Goal: Information Seeking & Learning: Learn about a topic

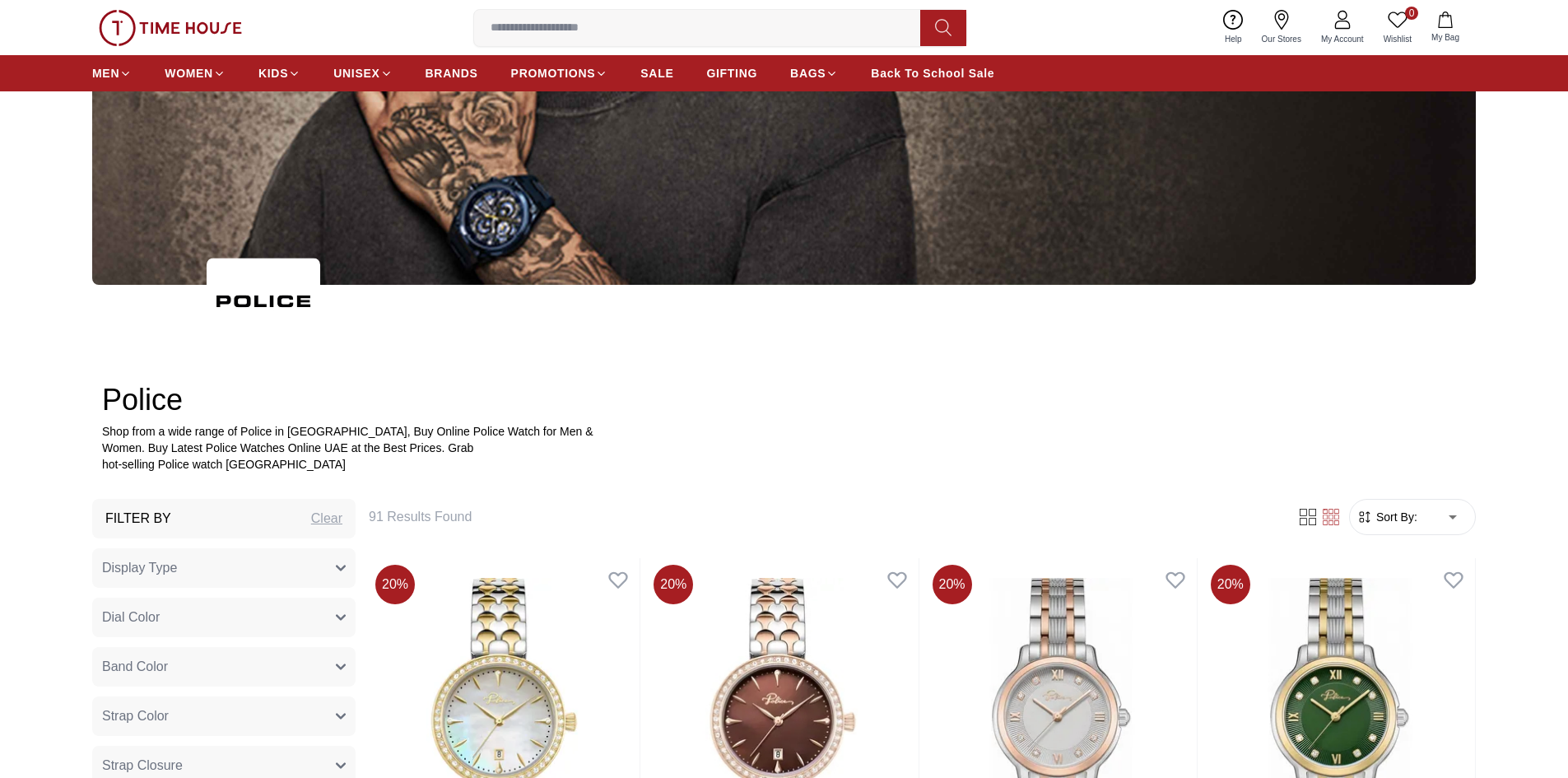
scroll to position [412, 0]
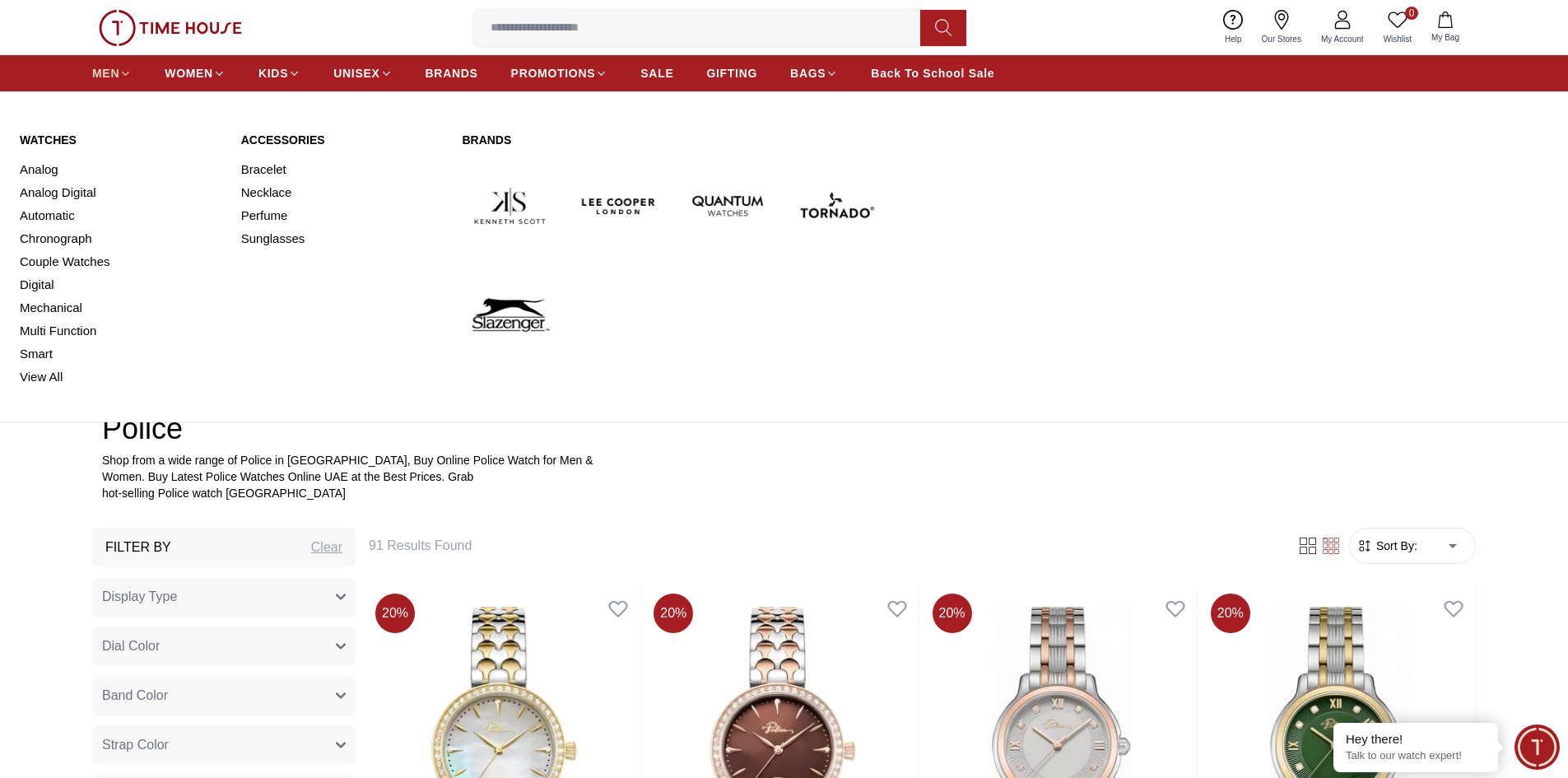
click at [103, 68] on span "MEN" at bounding box center [106, 72] width 27 height 17
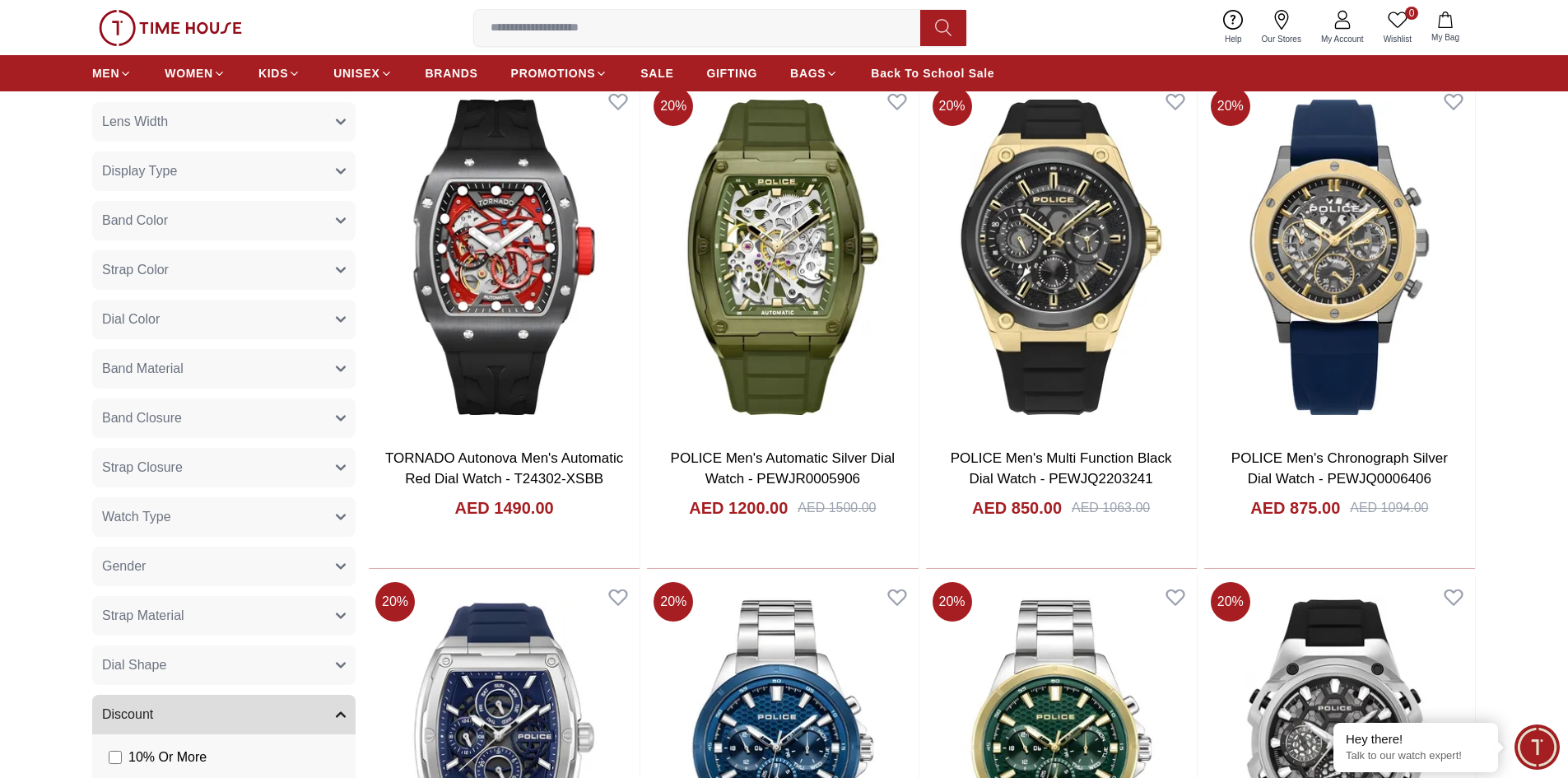
scroll to position [741, 0]
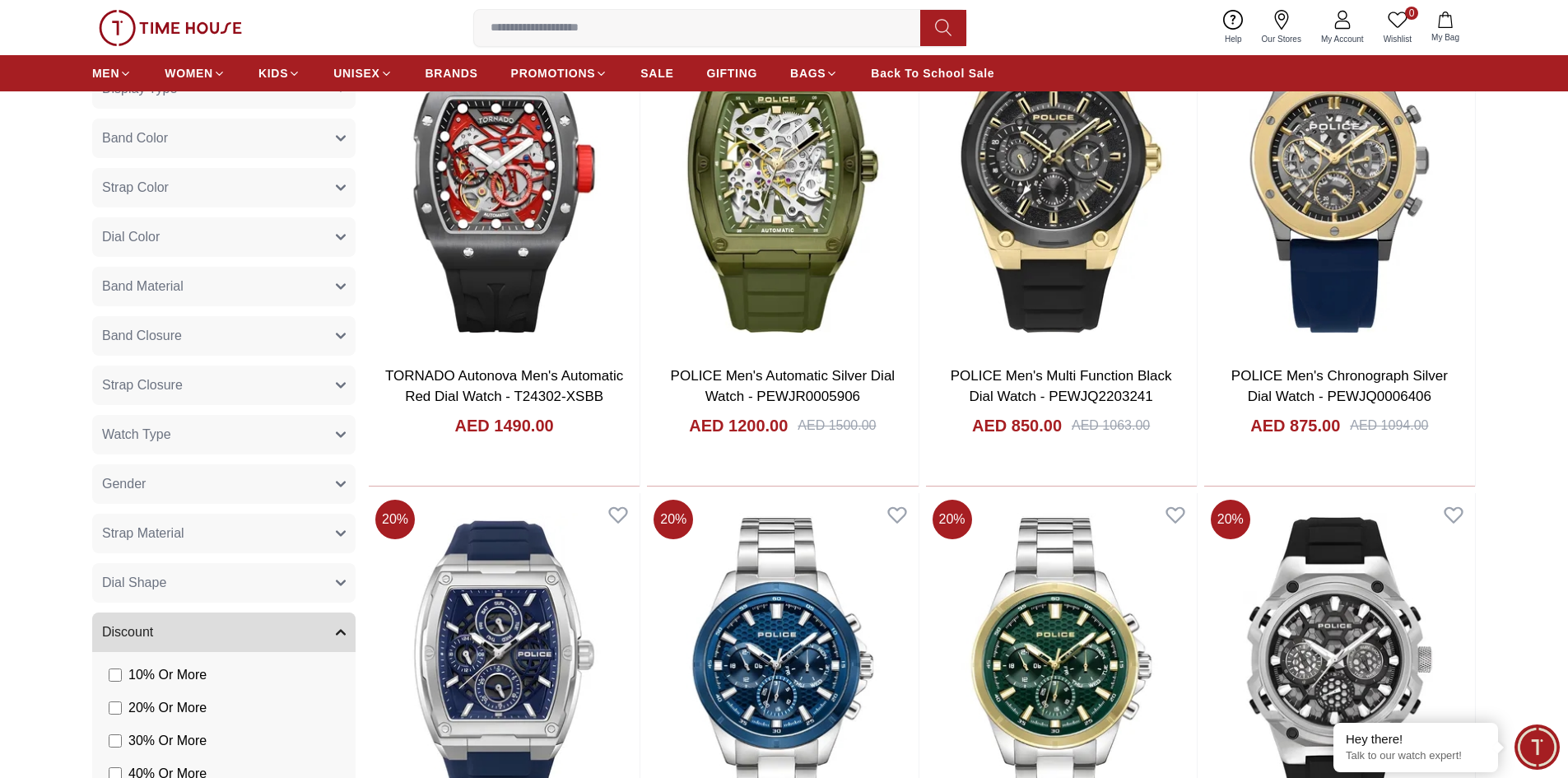
click at [174, 466] on button "Gender" at bounding box center [223, 483] width 263 height 39
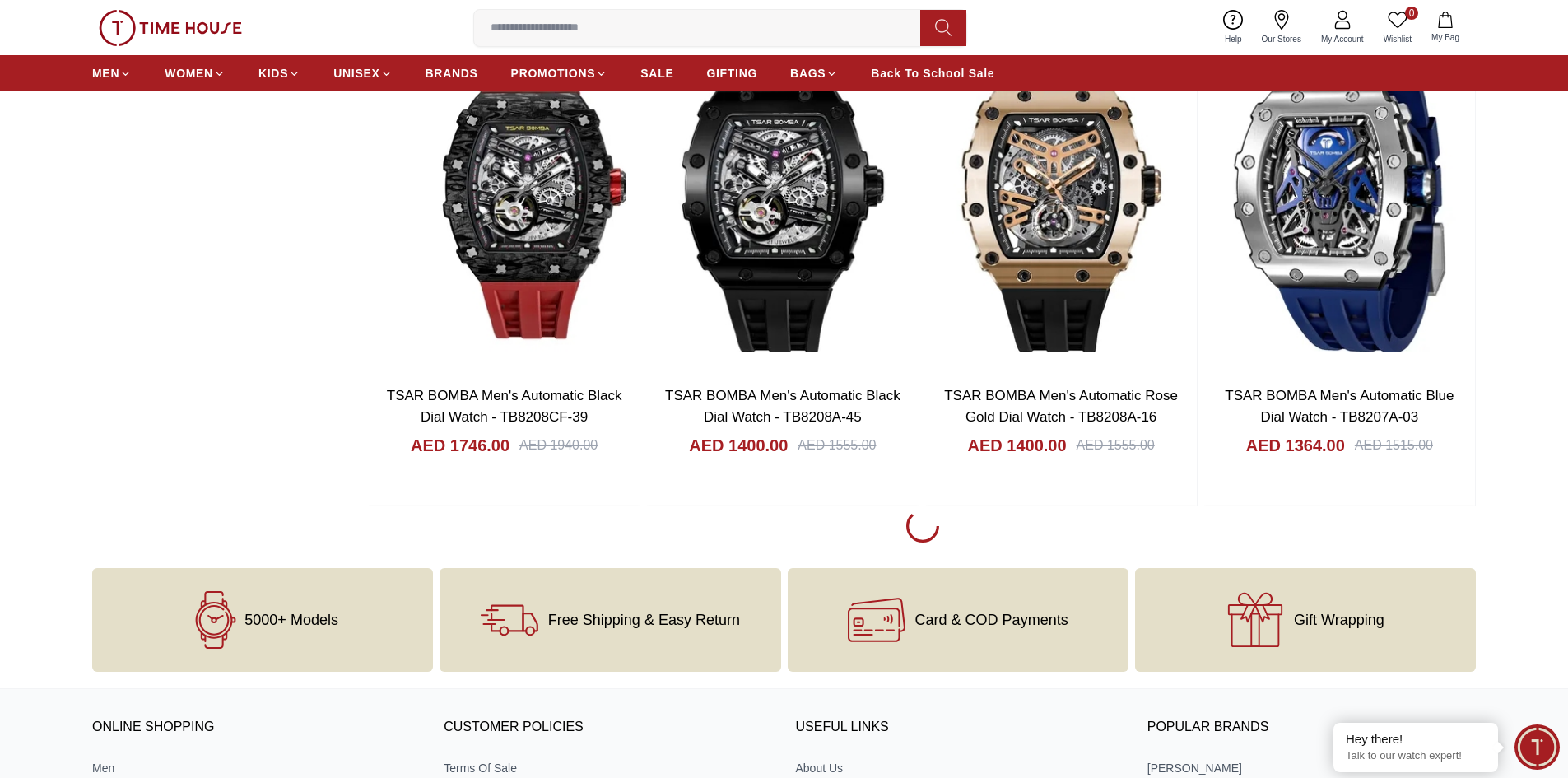
scroll to position [2306, 0]
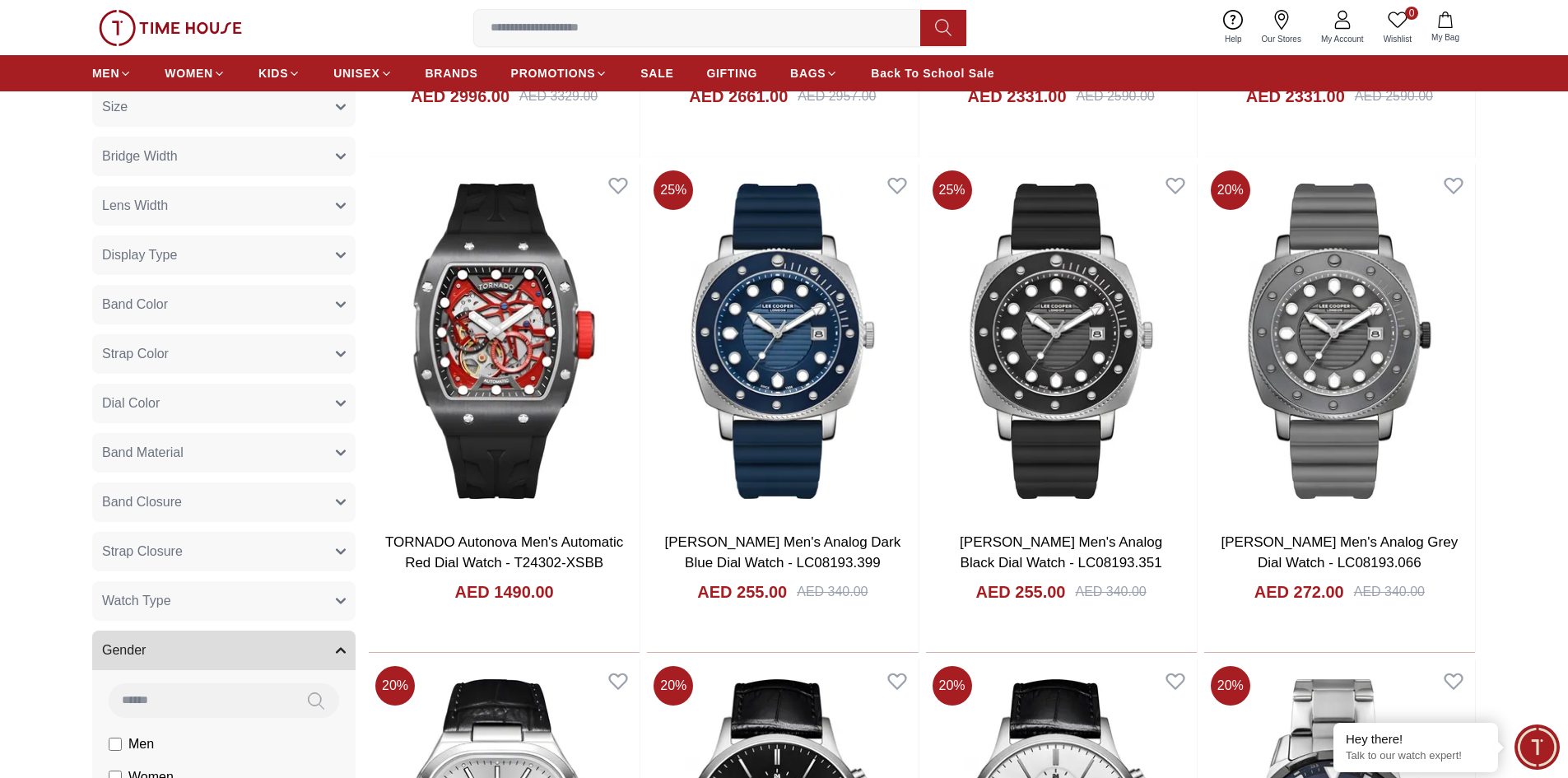
scroll to position [576, 0]
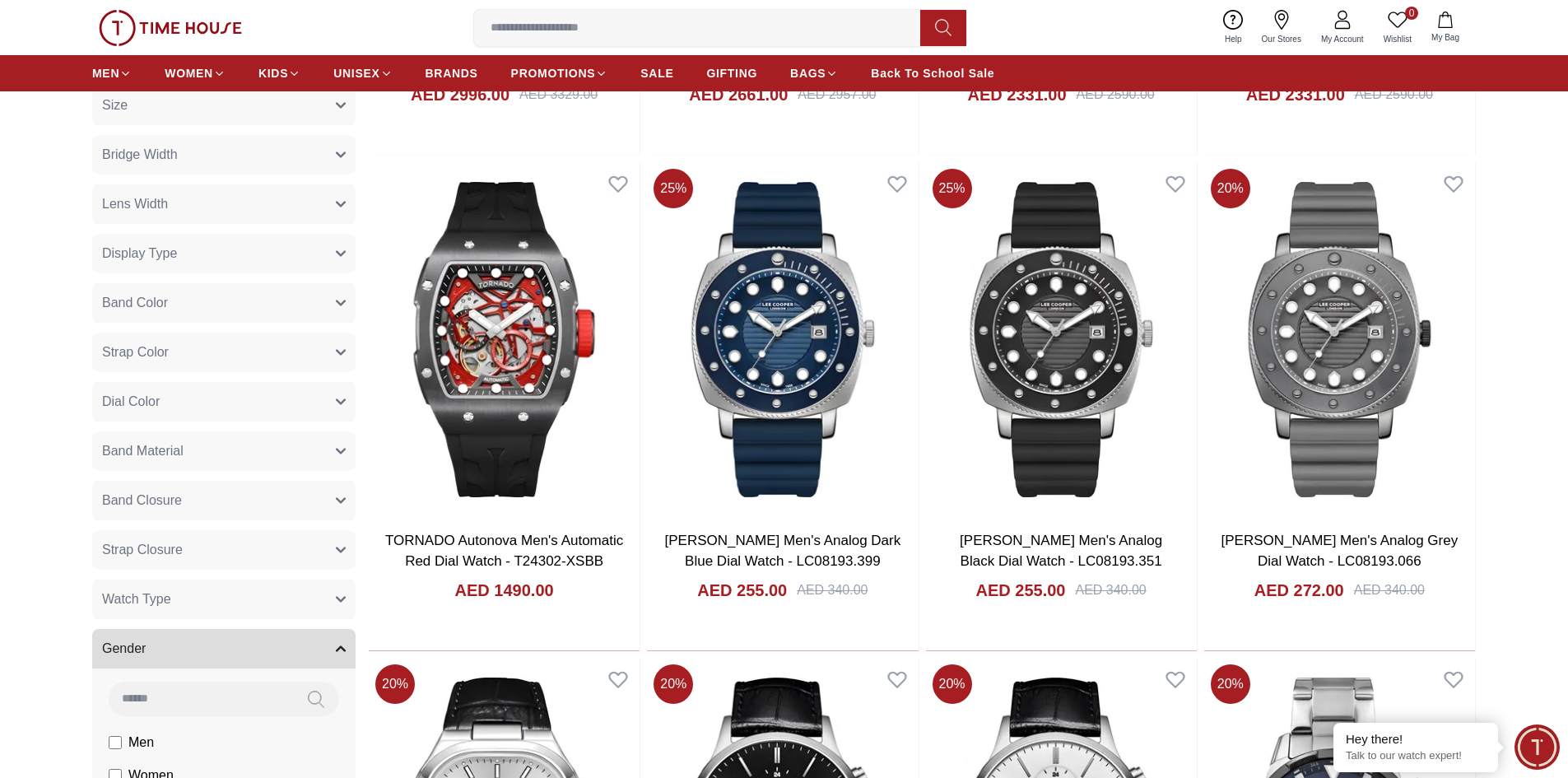
click at [189, 454] on button "Band Material" at bounding box center [223, 451] width 263 height 39
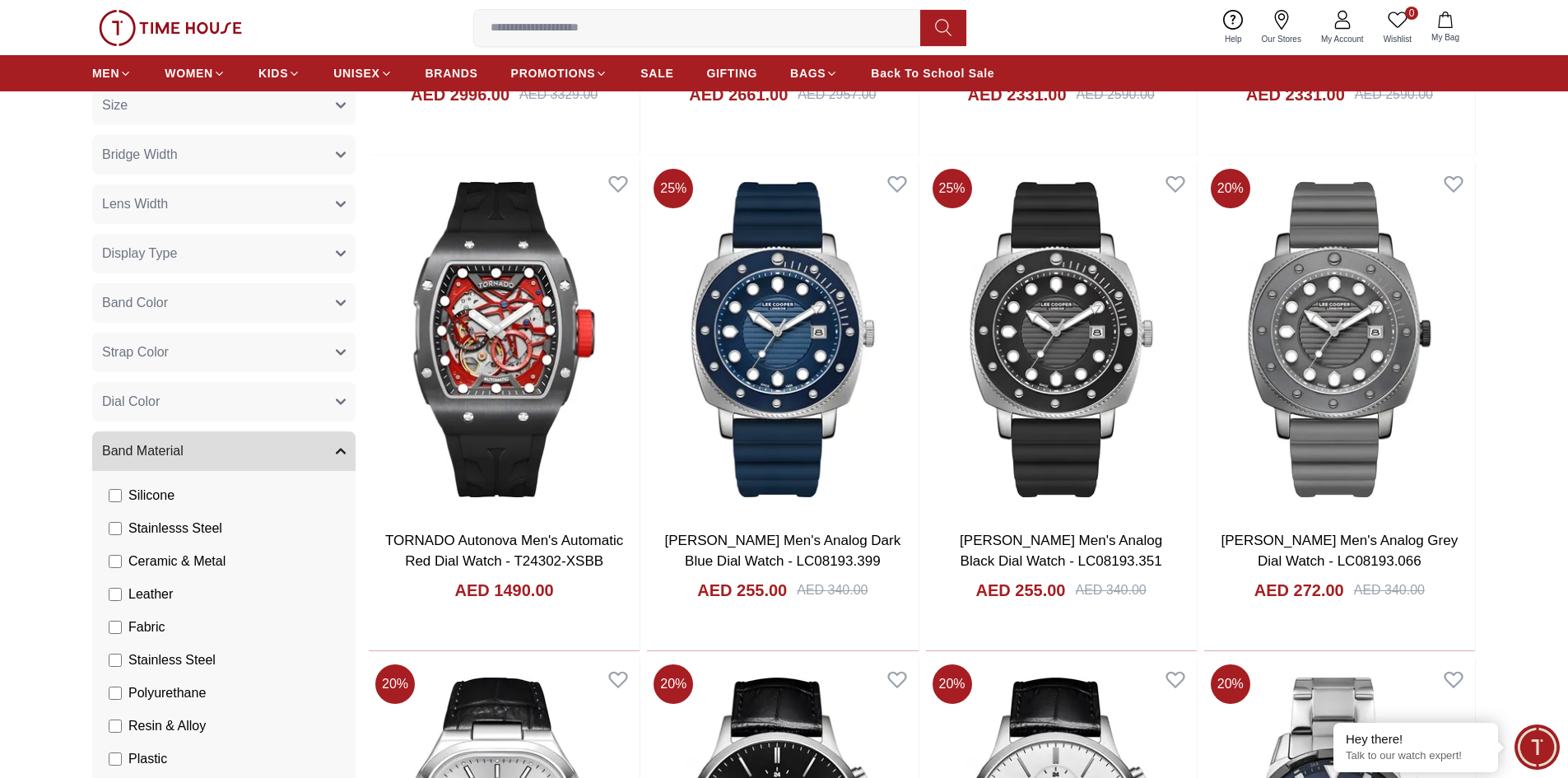
scroll to position [0, 0]
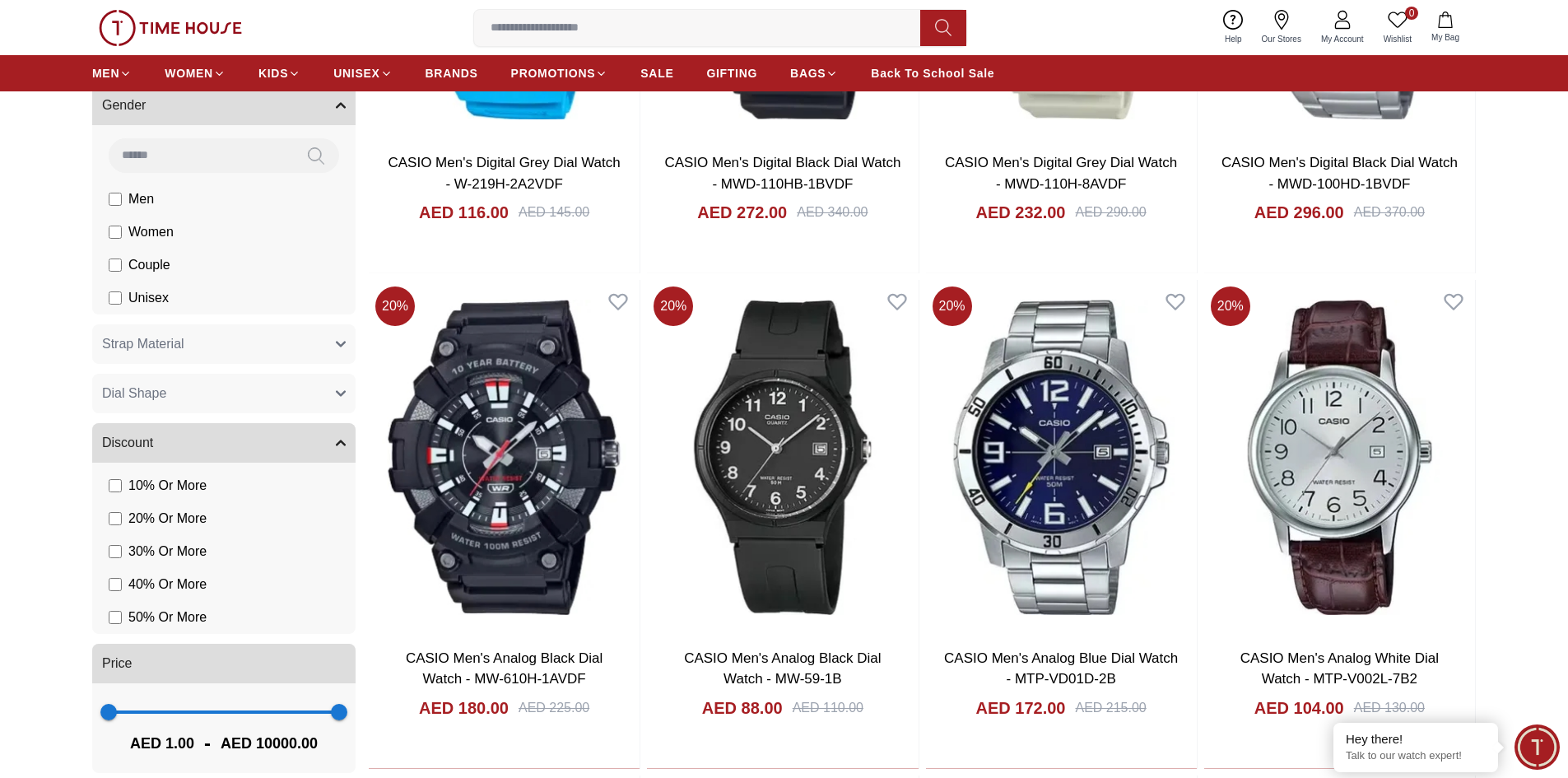
scroll to position [1564, 0]
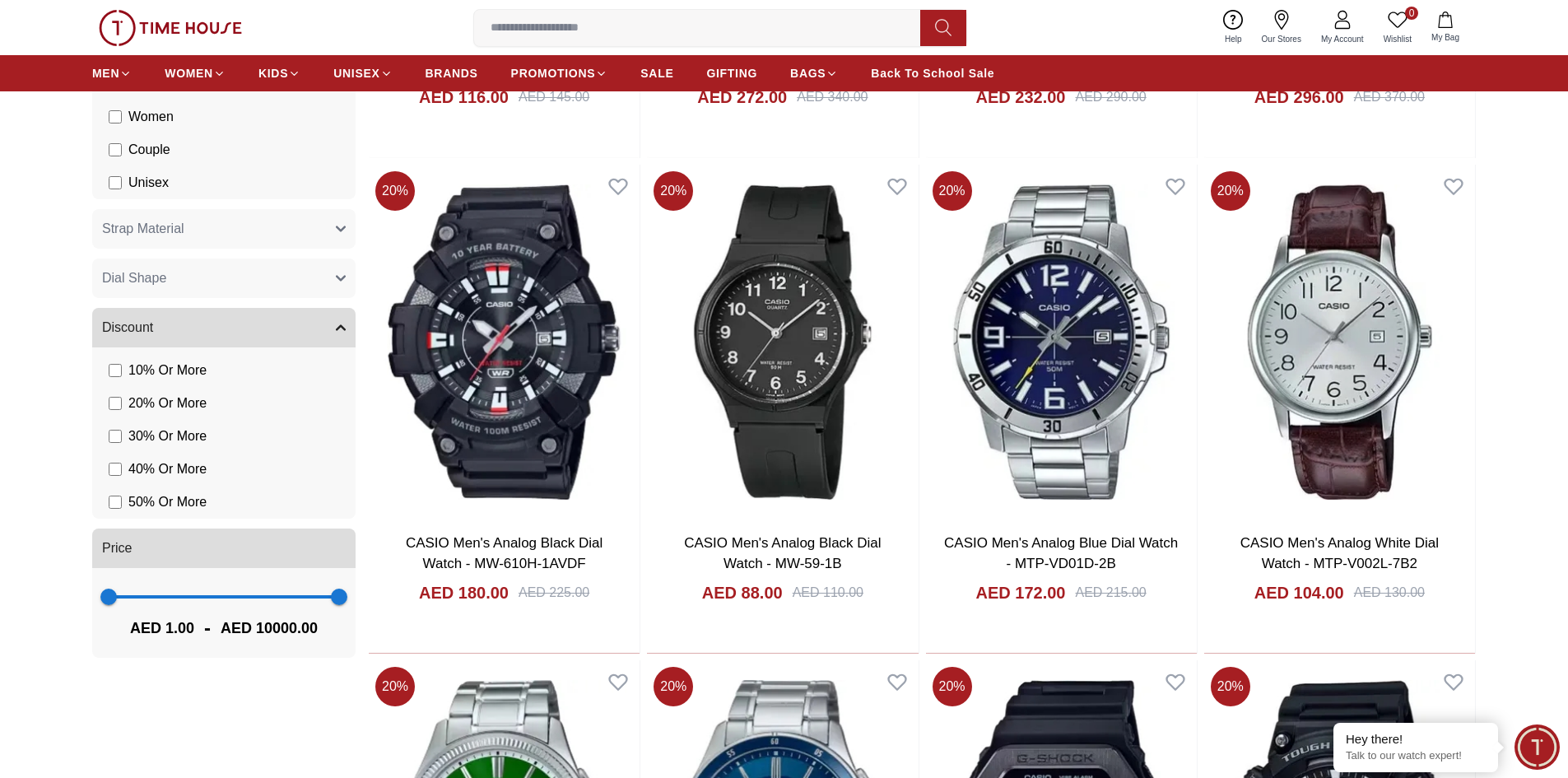
click at [228, 238] on button "Strap Material" at bounding box center [223, 229] width 263 height 39
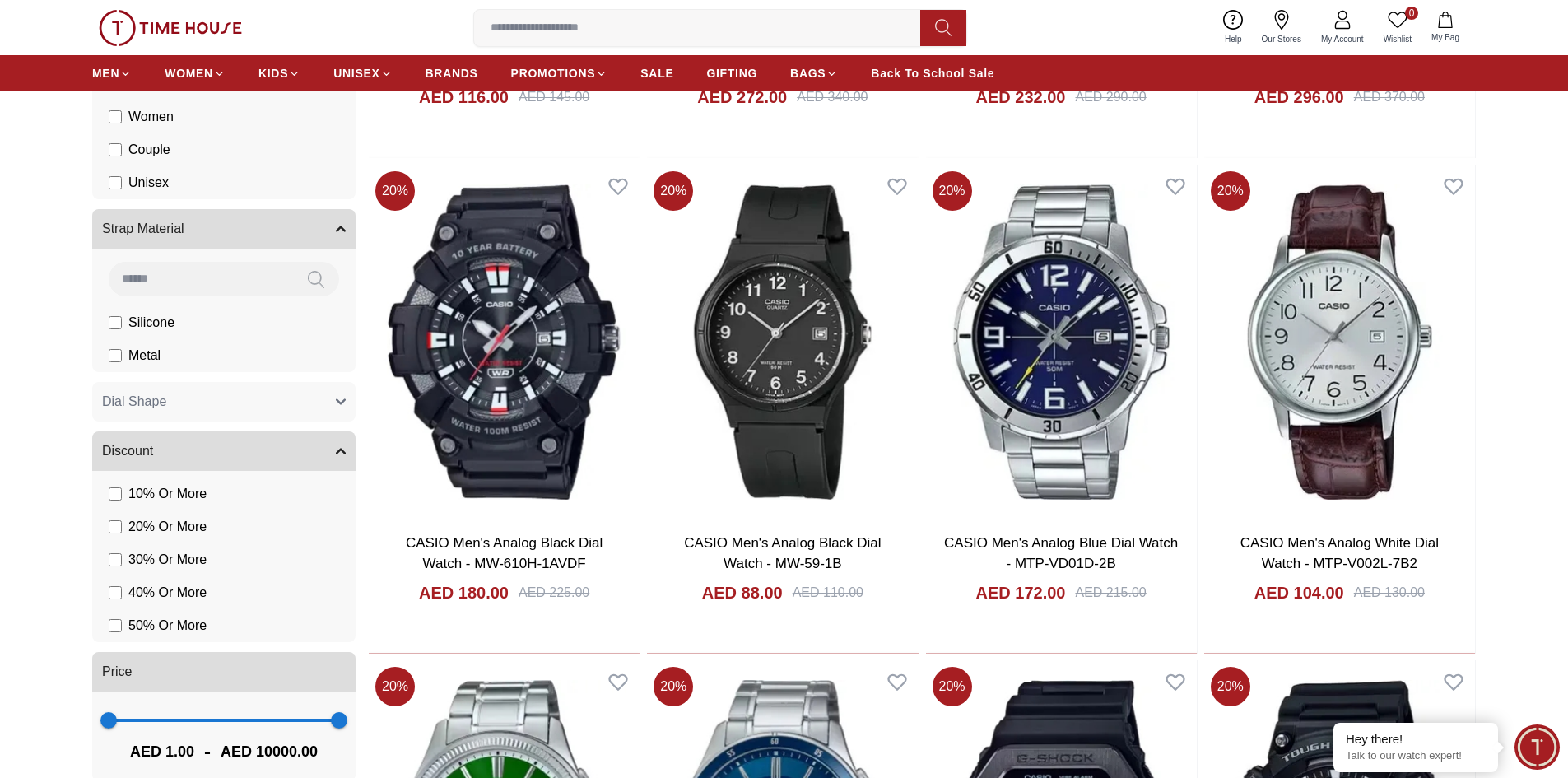
click at [228, 238] on button "Strap Material" at bounding box center [223, 229] width 263 height 39
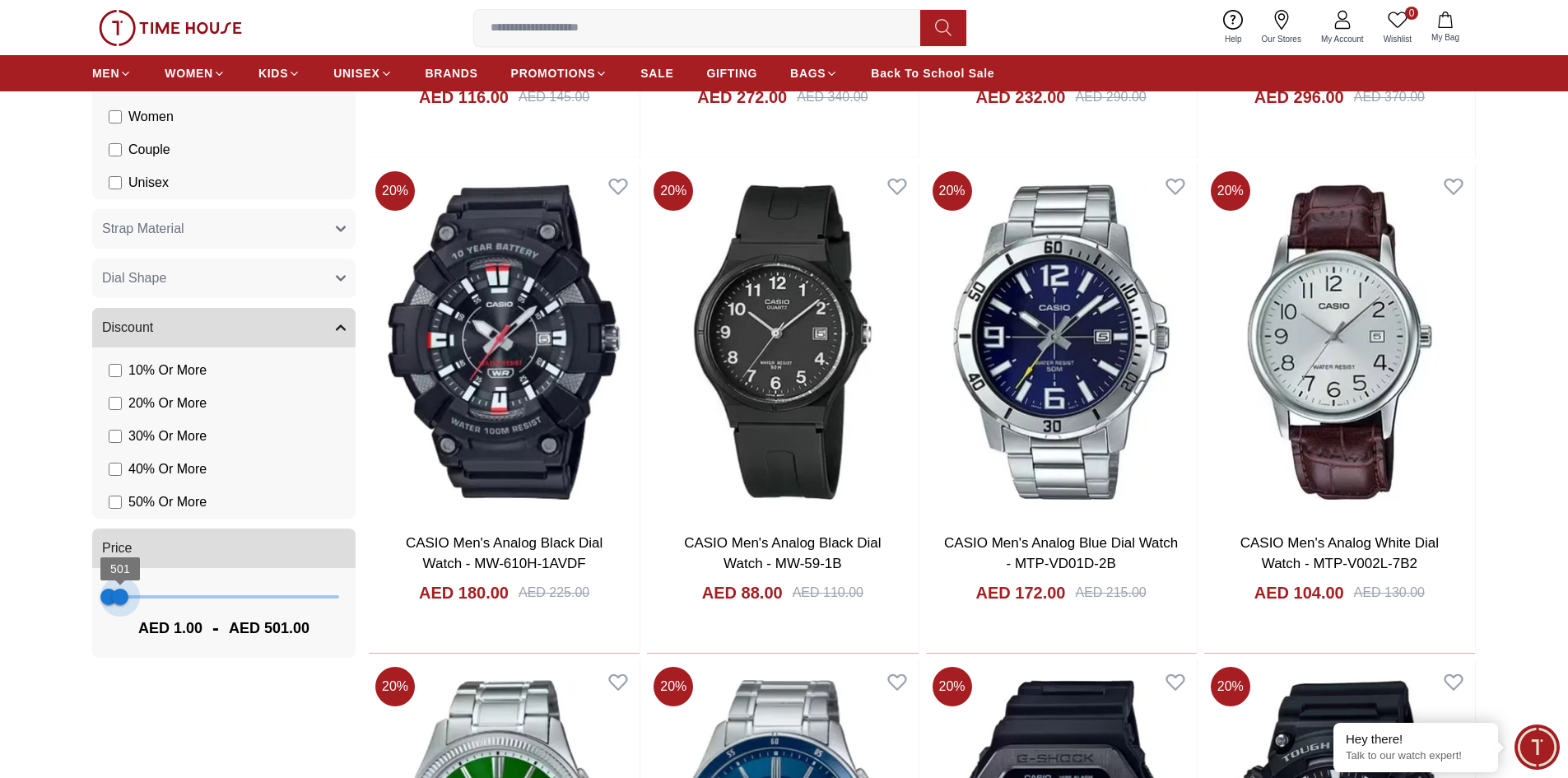
type input "***"
drag, startPoint x: 338, startPoint y: 596, endPoint x: 120, endPoint y: 591, distance: 218.1
click at [119, 591] on span "465" at bounding box center [119, 597] width 17 height 17
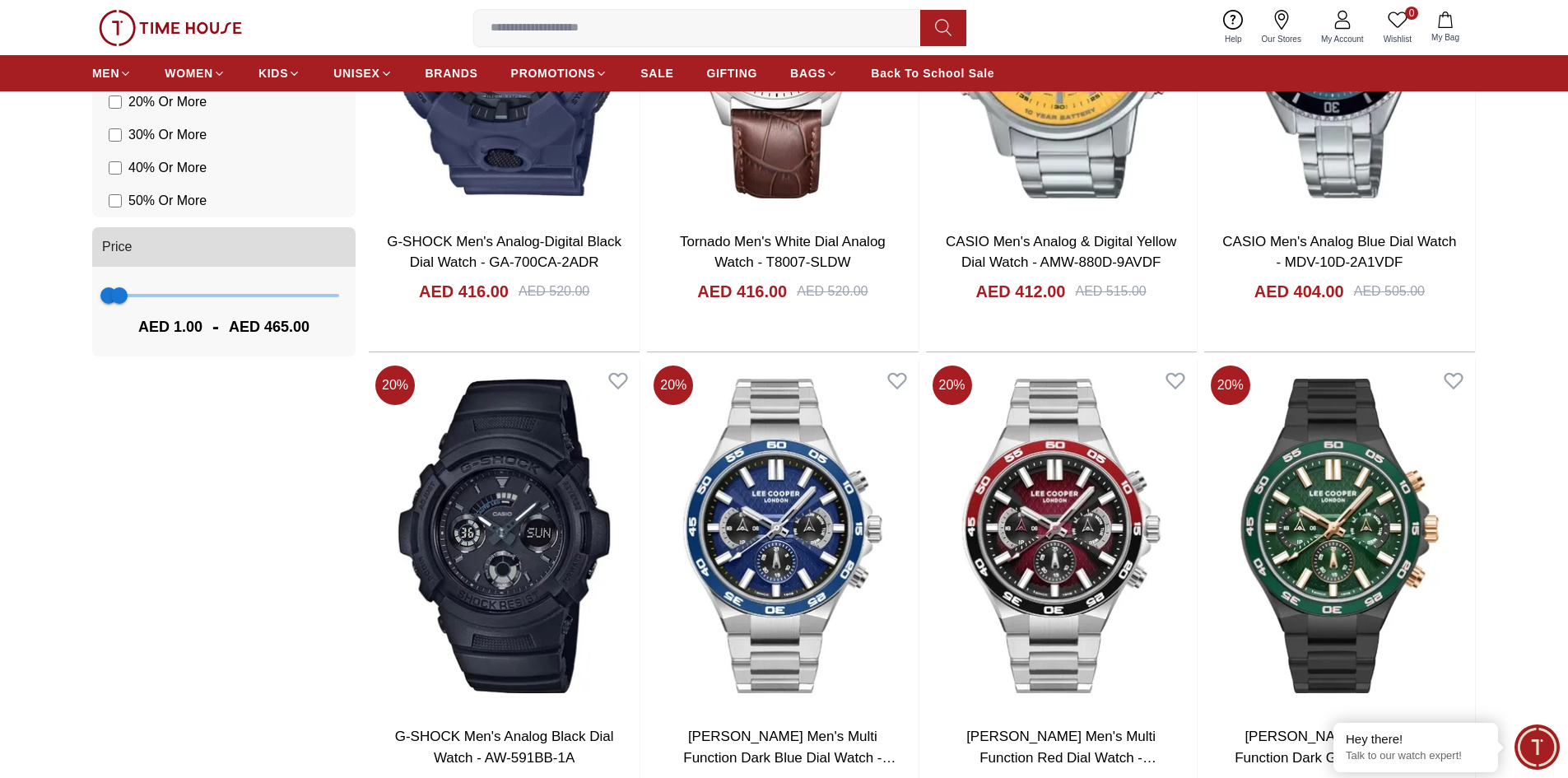
scroll to position [1976, 0]
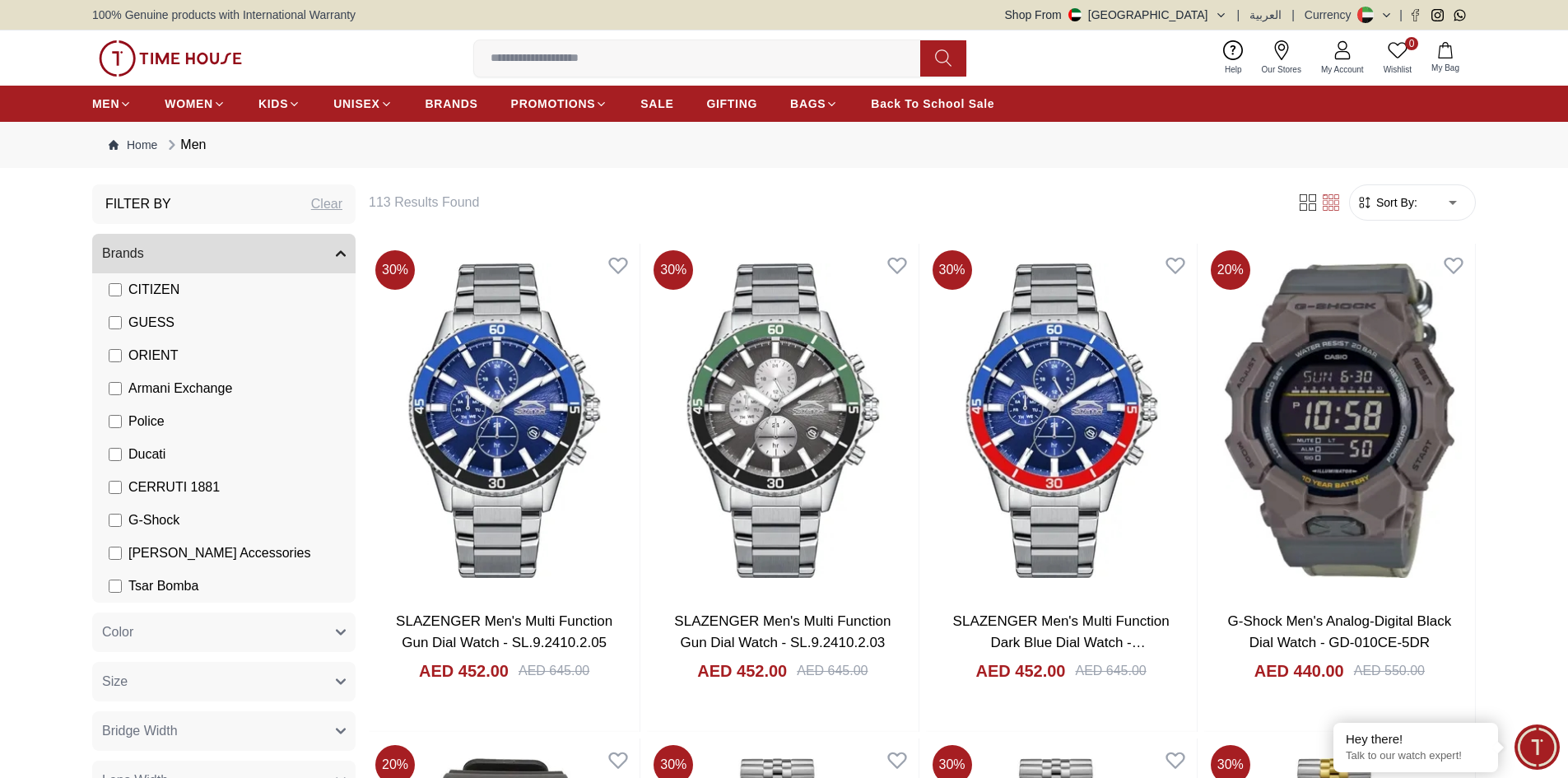
click at [167, 61] on img at bounding box center [170, 58] width 143 height 36
